Goal: Information Seeking & Learning: Learn about a topic

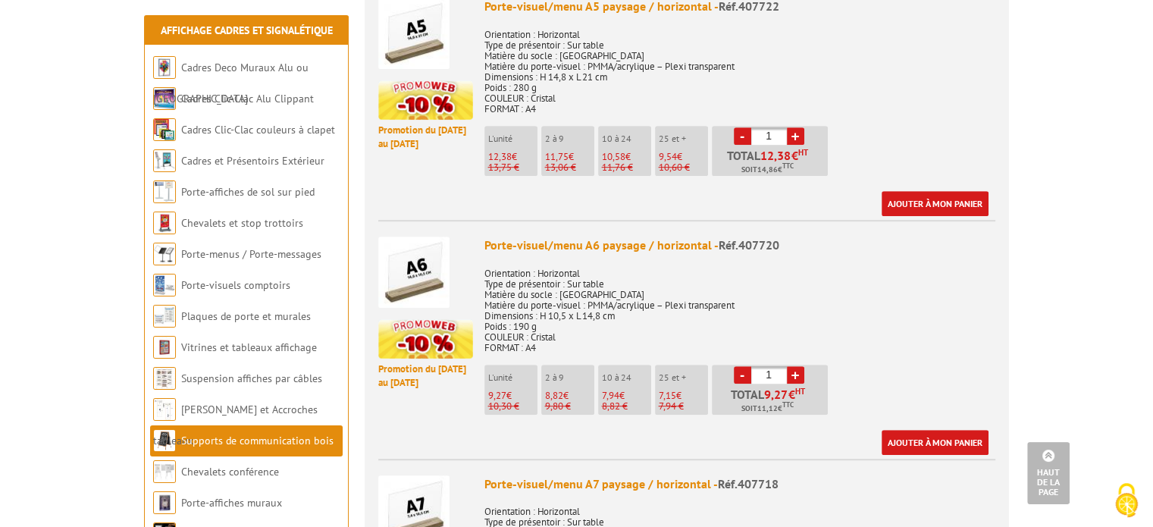
click at [391, 255] on img at bounding box center [413, 272] width 71 height 71
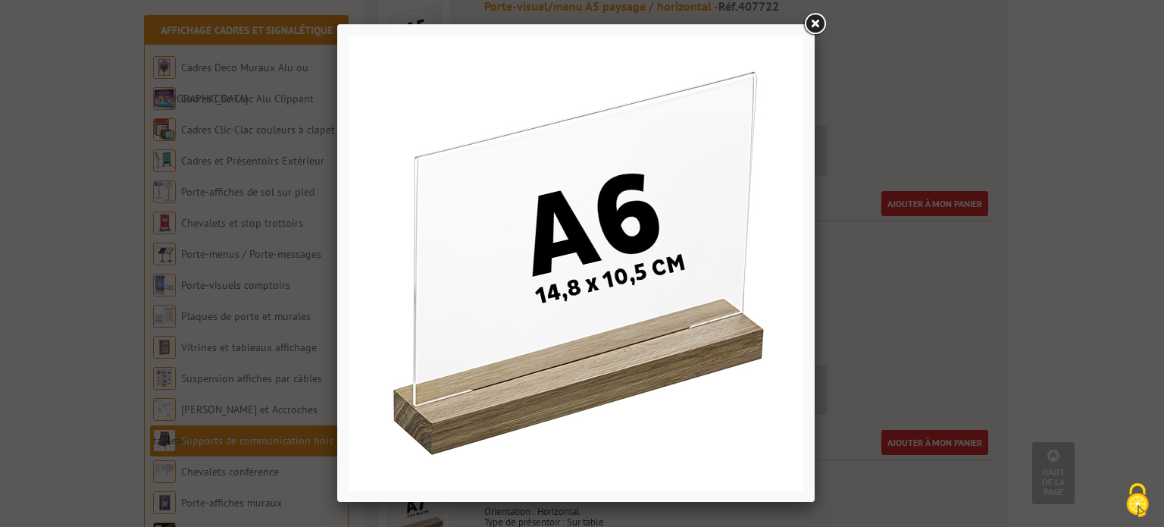
click at [816, 20] on link at bounding box center [814, 24] width 27 height 27
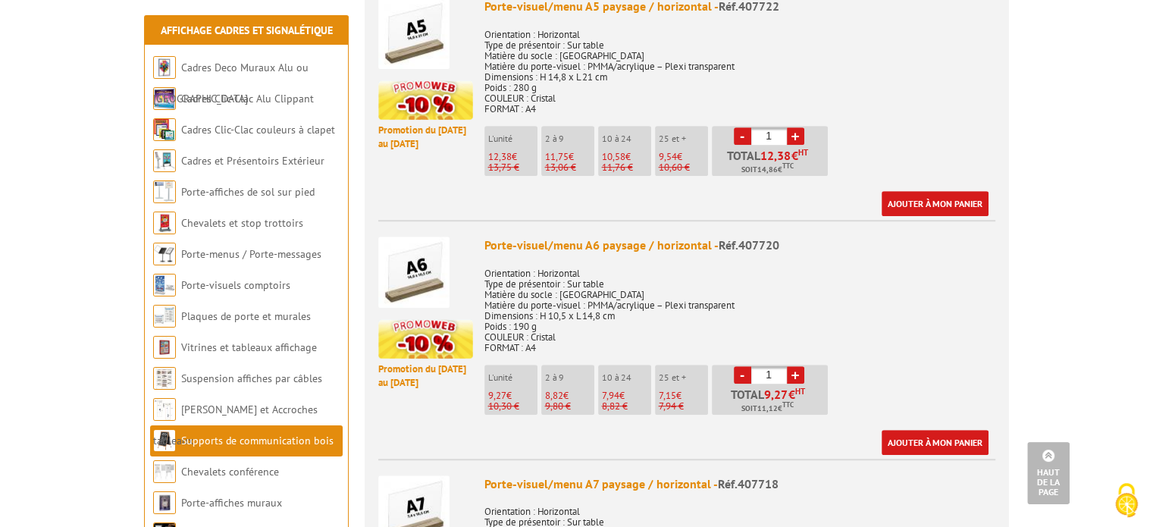
click at [600, 237] on div "Porte-visuel/menu A6 paysage / horizontal - Réf.407720" at bounding box center [739, 245] width 511 height 17
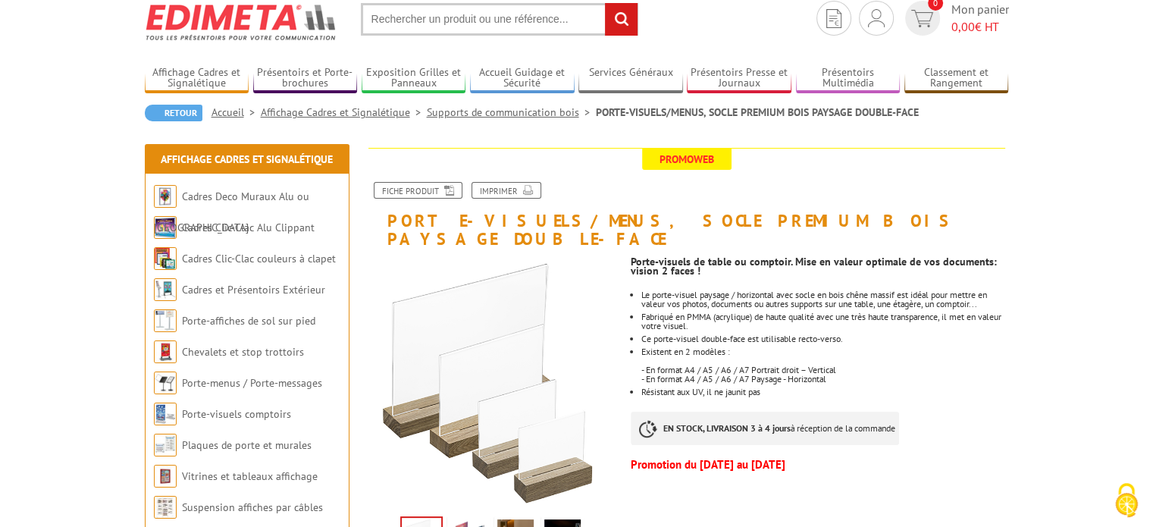
scroll to position [76, 0]
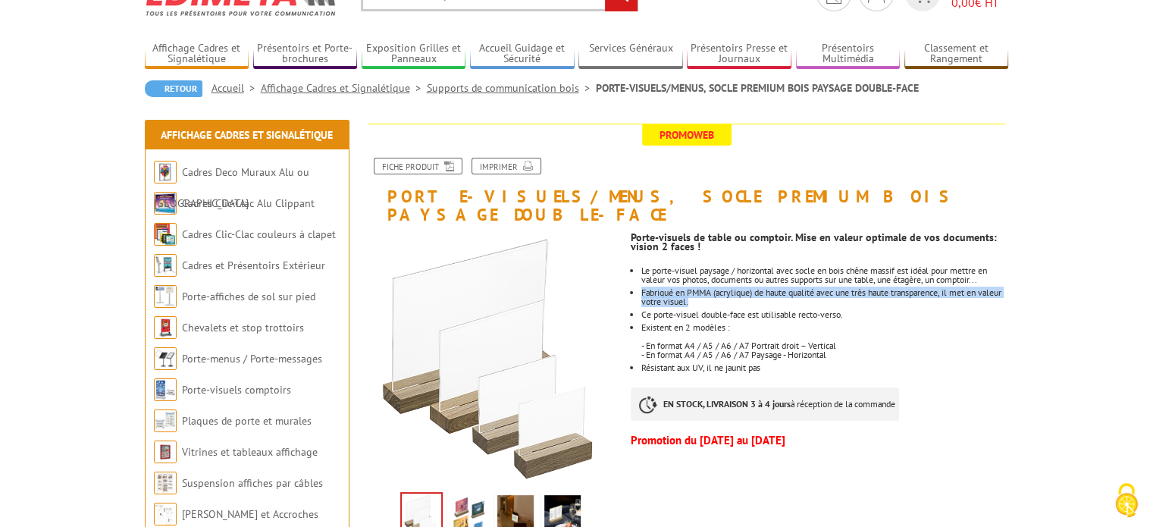
drag, startPoint x: 641, startPoint y: 274, endPoint x: 722, endPoint y: 280, distance: 80.6
click at [722, 288] on li "Fabriqué en PMMA (acrylique) de haute qualité avec une très haute transparence,…" at bounding box center [824, 297] width 367 height 18
copy li "Fabriqué en PMMA (acrylique) de haute qualité avec une très haute transparence,…"
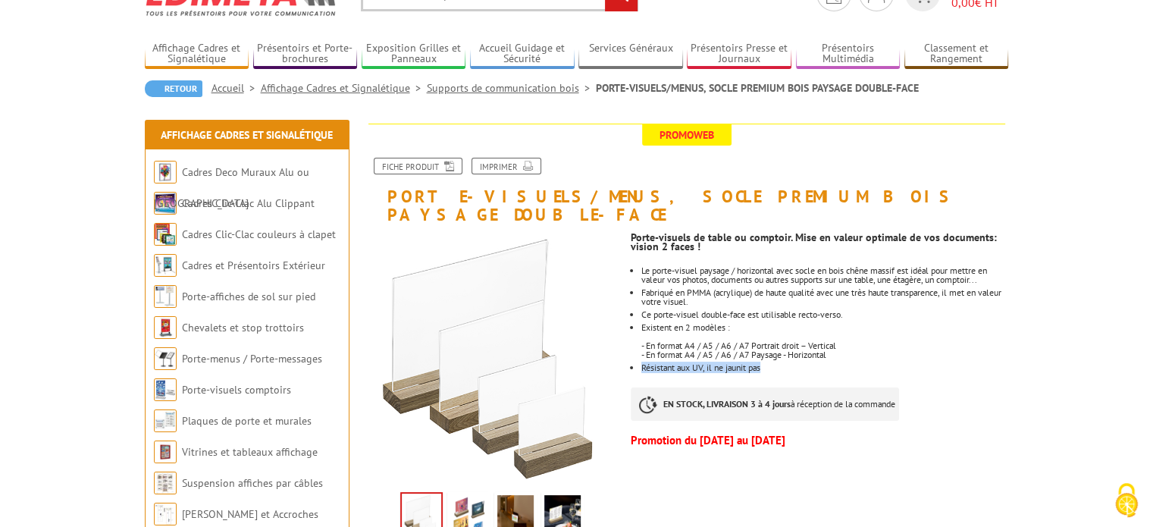
drag, startPoint x: 773, startPoint y: 350, endPoint x: 643, endPoint y: 345, distance: 130.5
click at [643, 363] on li "Résistant aux UV, il ne jaunit pas" at bounding box center [824, 367] width 367 height 9
copy li "Résistant aux UV, il ne jaunit pas"
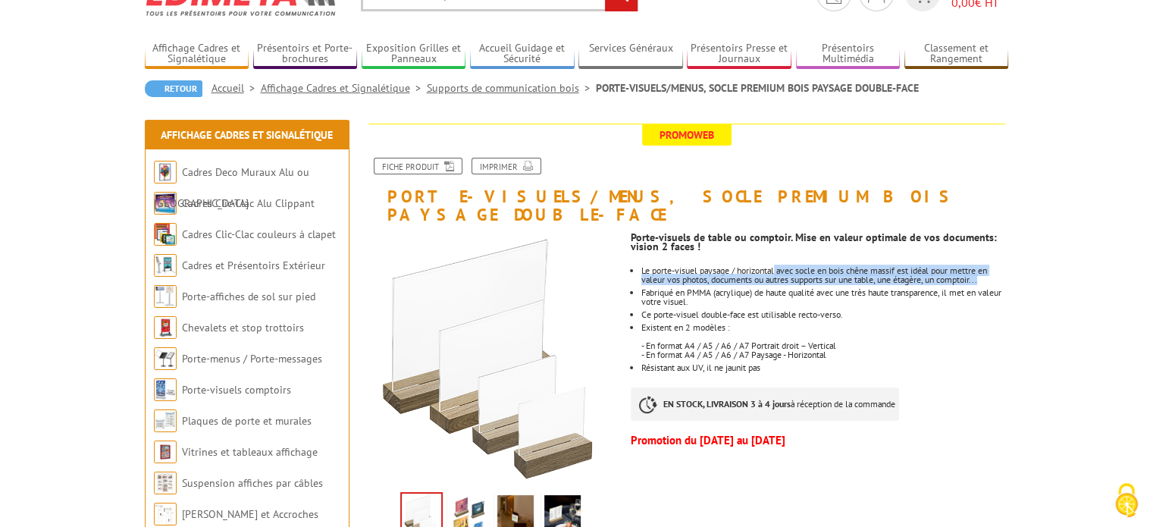
drag, startPoint x: 779, startPoint y: 251, endPoint x: 998, endPoint y: 263, distance: 218.7
click at [998, 266] on li "Le porte-visuel paysage / horizontal avec socle en bois chêne massif est idéal …" at bounding box center [824, 275] width 367 height 18
copy li "avec socle en bois chêne massif est idéal pour mettre en valeur vos photos, doc…"
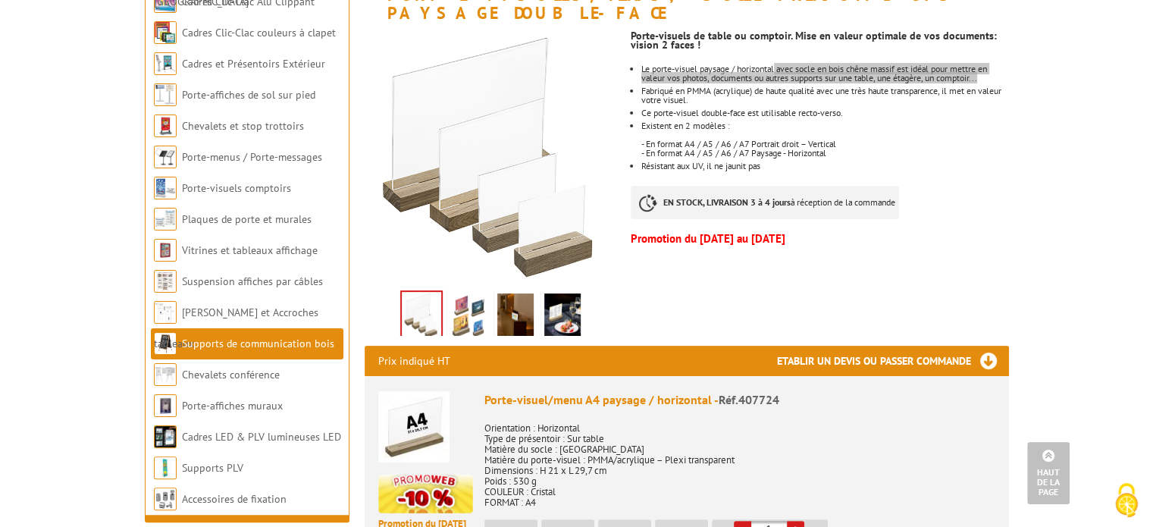
scroll to position [0, 0]
